Goal: Task Accomplishment & Management: Manage account settings

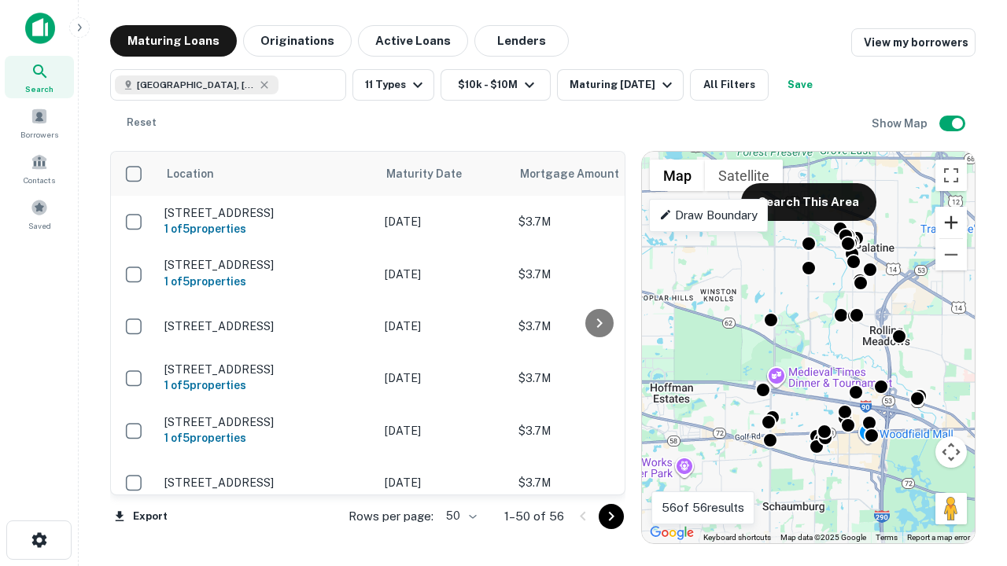
click at [951, 223] on button "Zoom in" at bounding box center [950, 222] width 31 height 31
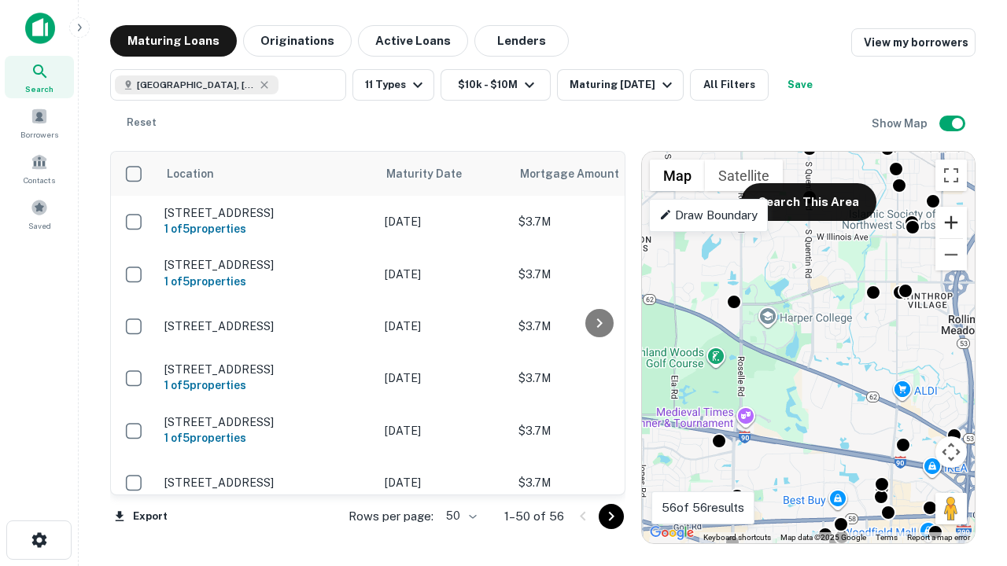
click at [951, 223] on button "Zoom in" at bounding box center [950, 222] width 31 height 31
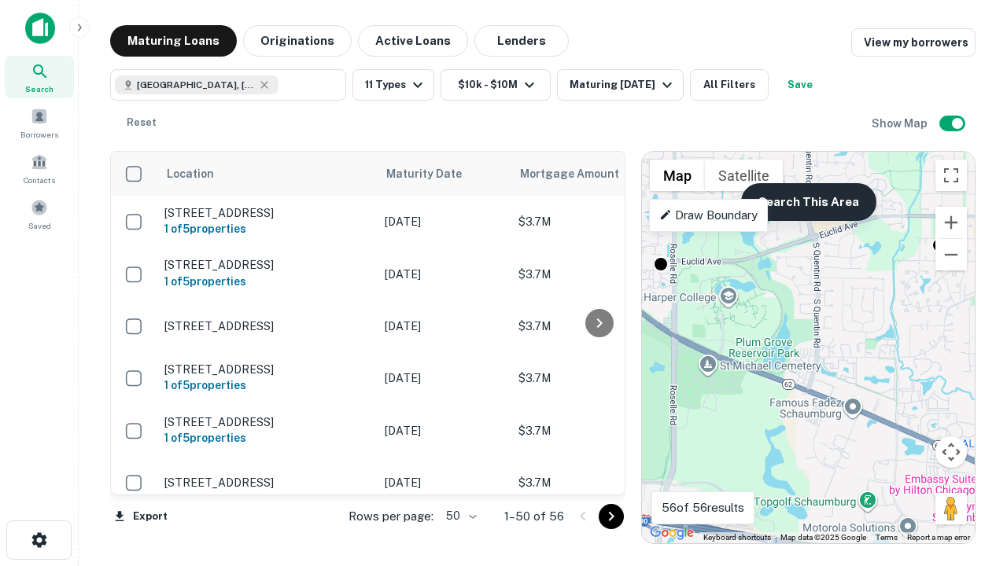
click at [808, 202] on button "Search This Area" at bounding box center [808, 202] width 135 height 38
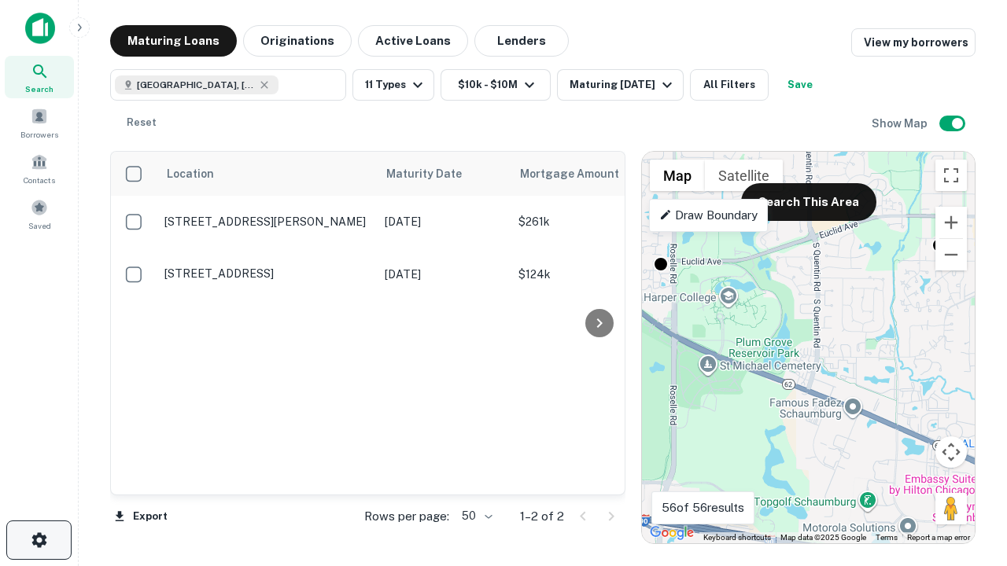
click at [39, 540] on icon "button" at bounding box center [39, 540] width 19 height 19
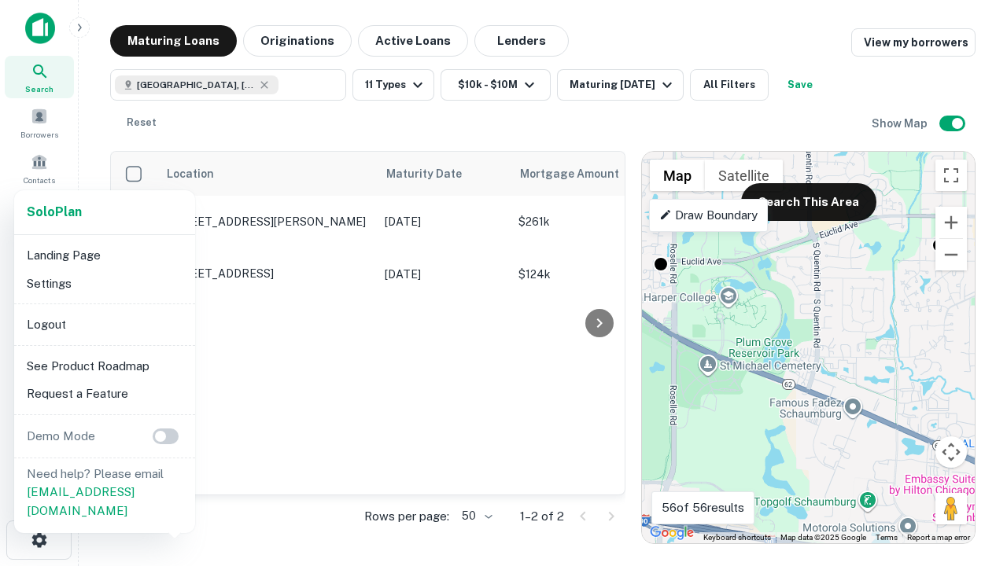
click at [104, 324] on li "Logout" at bounding box center [104, 325] width 168 height 28
